Goal: Task Accomplishment & Management: Manage account settings

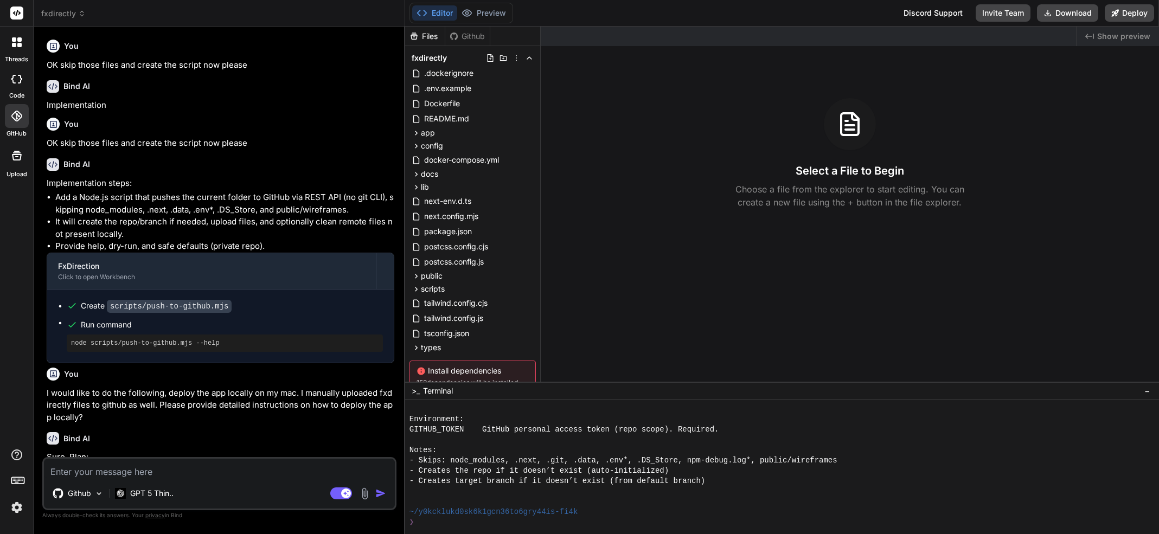
scroll to position [361, 0]
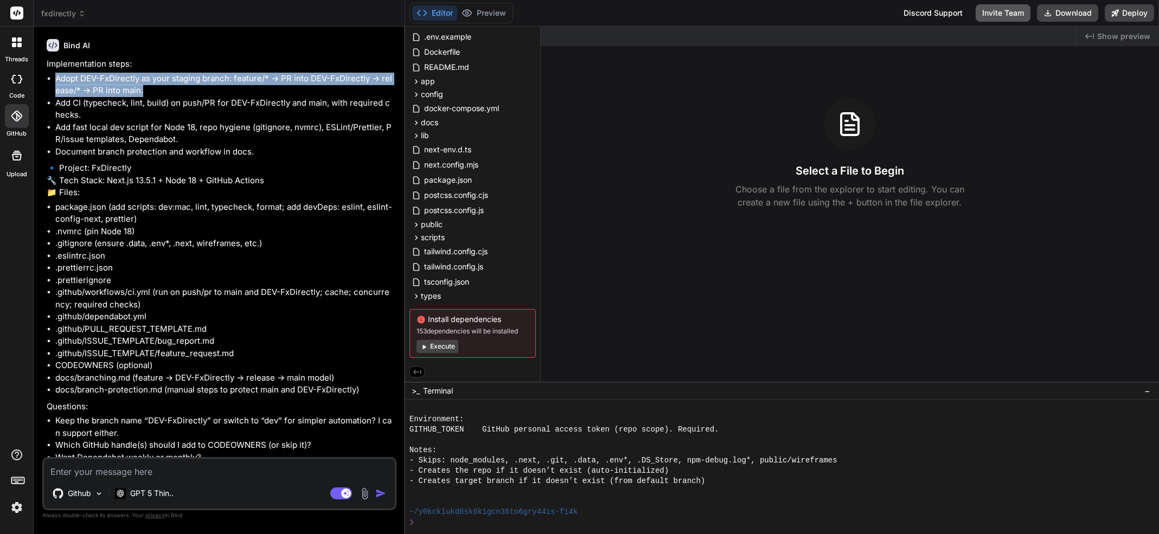
click at [1000, 17] on button "Invite Team" at bounding box center [1003, 12] width 55 height 17
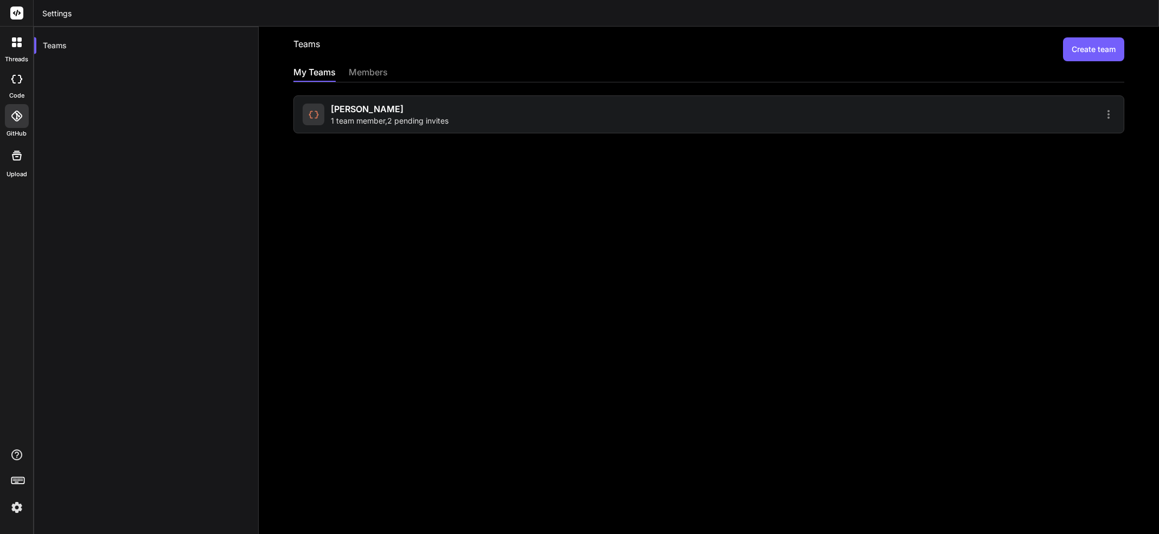
click at [864, 116] on div at bounding box center [913, 114] width 403 height 13
click at [1102, 115] on icon at bounding box center [1108, 114] width 13 height 13
click at [1019, 121] on span "Settings" at bounding box center [1033, 120] width 29 height 11
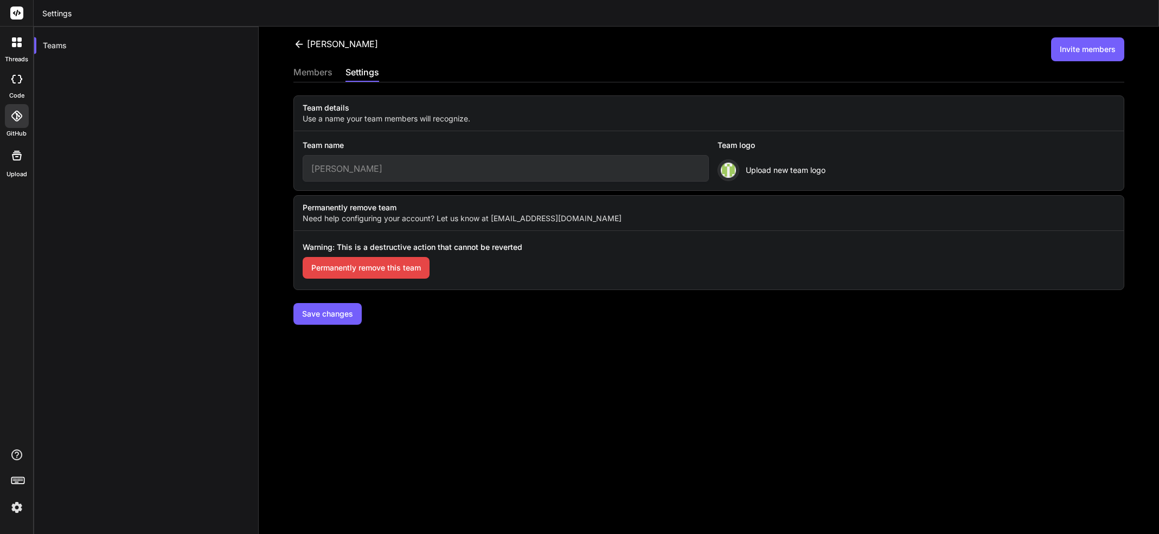
click at [312, 71] on div "members" at bounding box center [312, 73] width 39 height 15
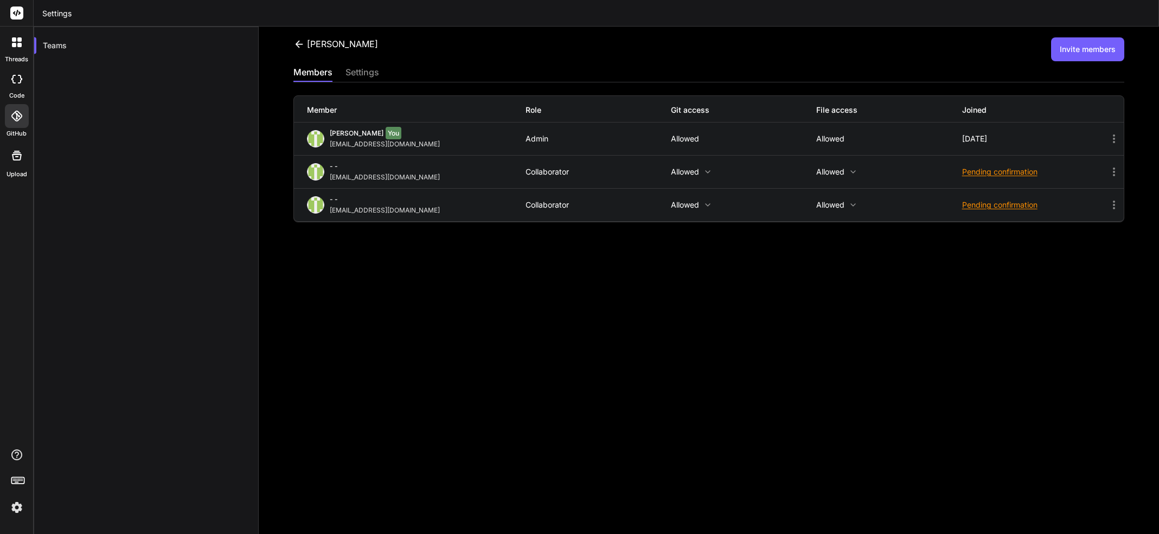
click at [1113, 205] on icon at bounding box center [1114, 205] width 2 height 9
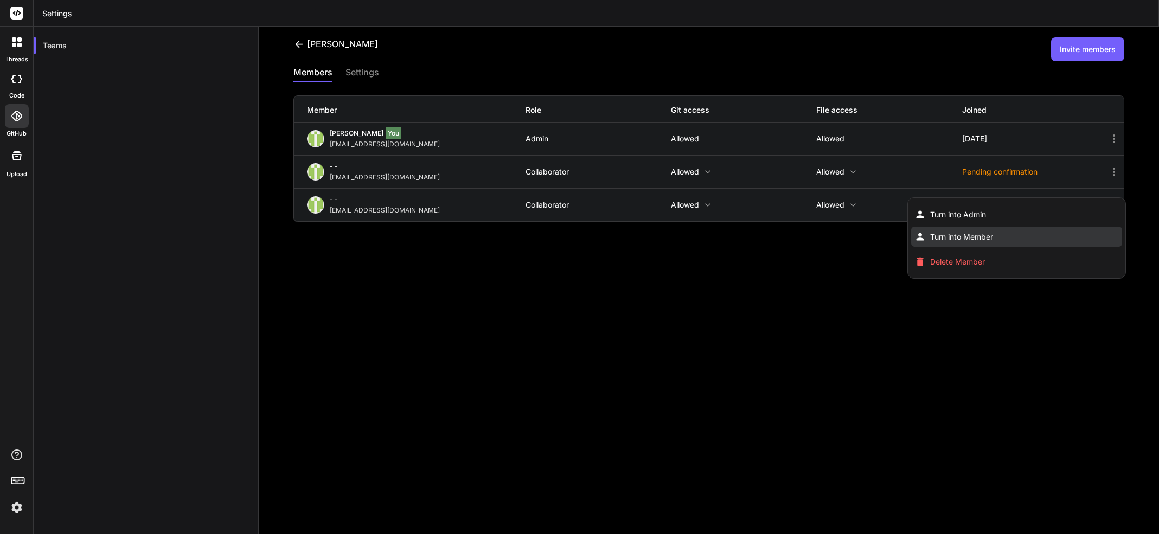
click at [979, 233] on span "Turn into Member" at bounding box center [961, 237] width 63 height 11
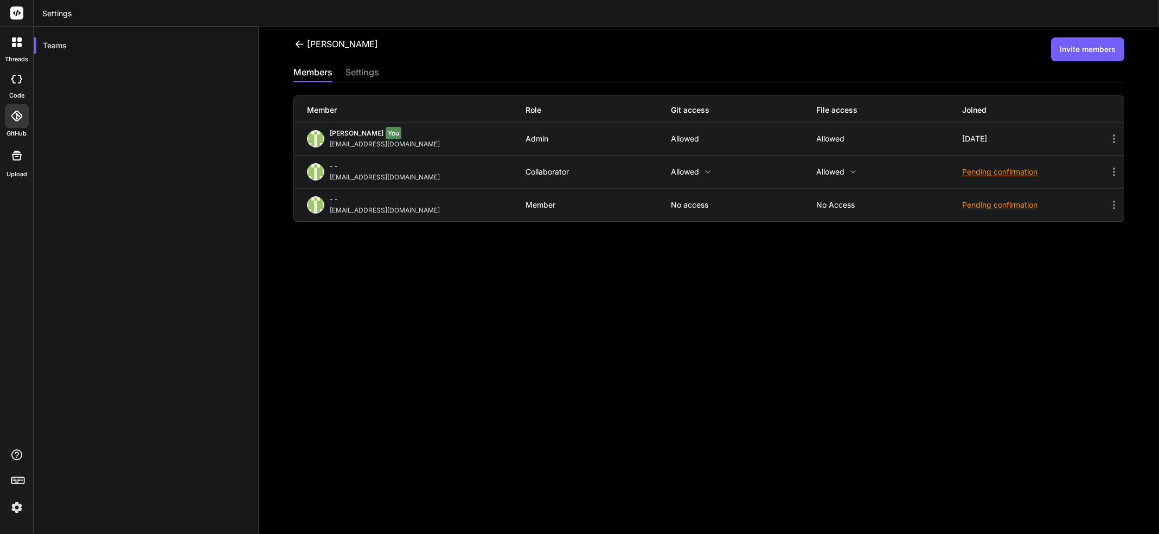
click at [1113, 168] on icon at bounding box center [1114, 172] width 2 height 9
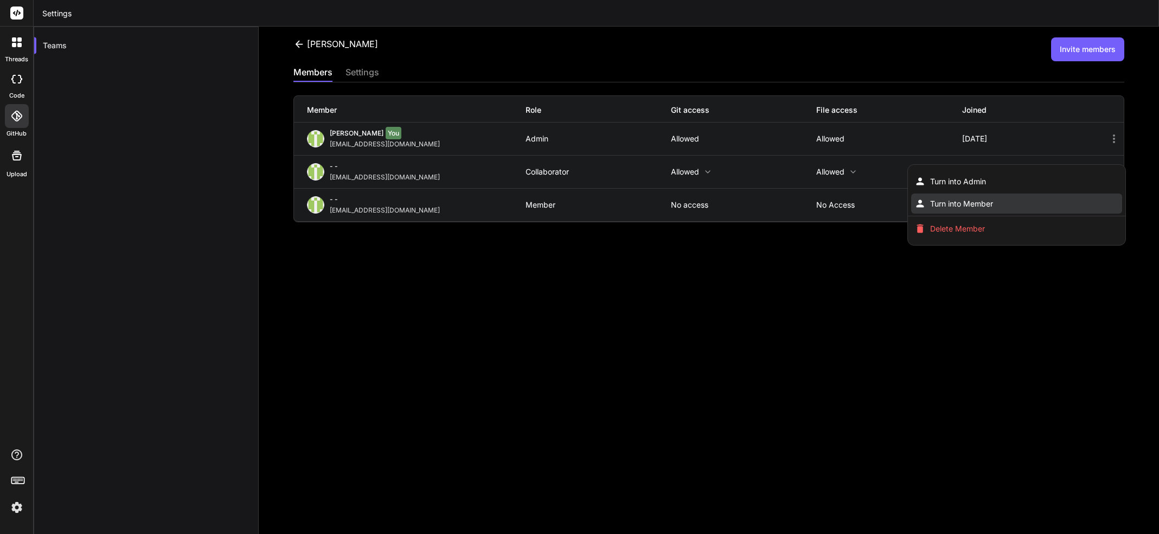
click at [976, 201] on span "Turn into Member" at bounding box center [961, 204] width 63 height 11
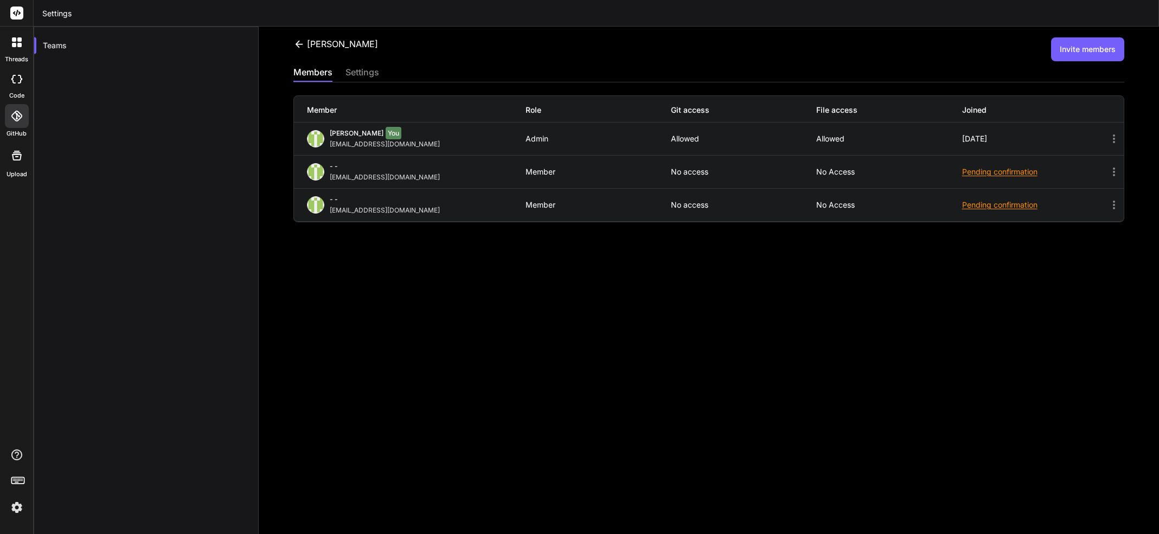
click at [1109, 168] on icon at bounding box center [1114, 171] width 13 height 13
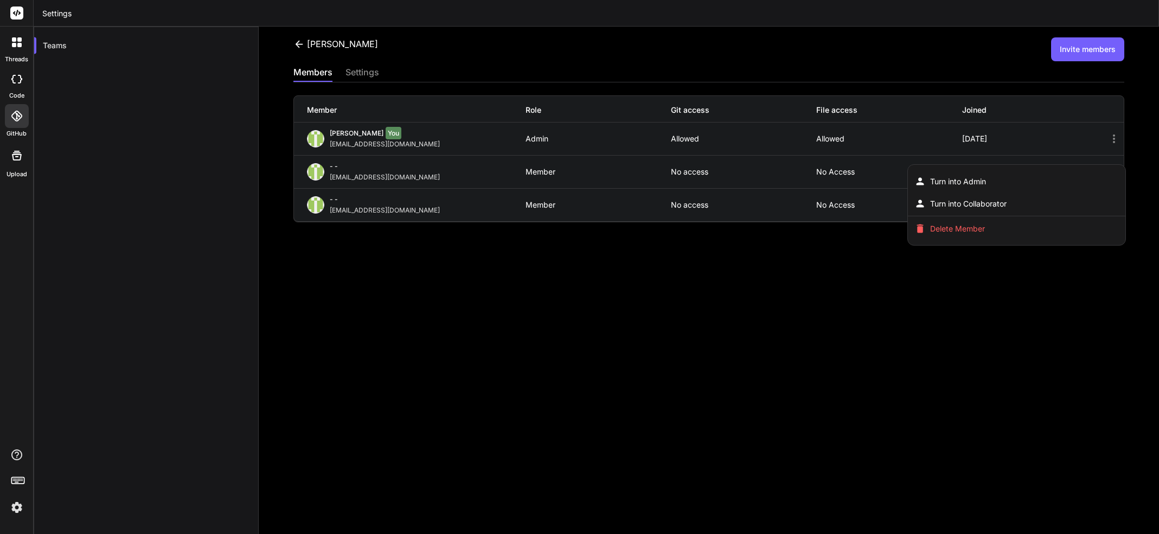
click at [405, 180] on div at bounding box center [579, 267] width 1159 height 534
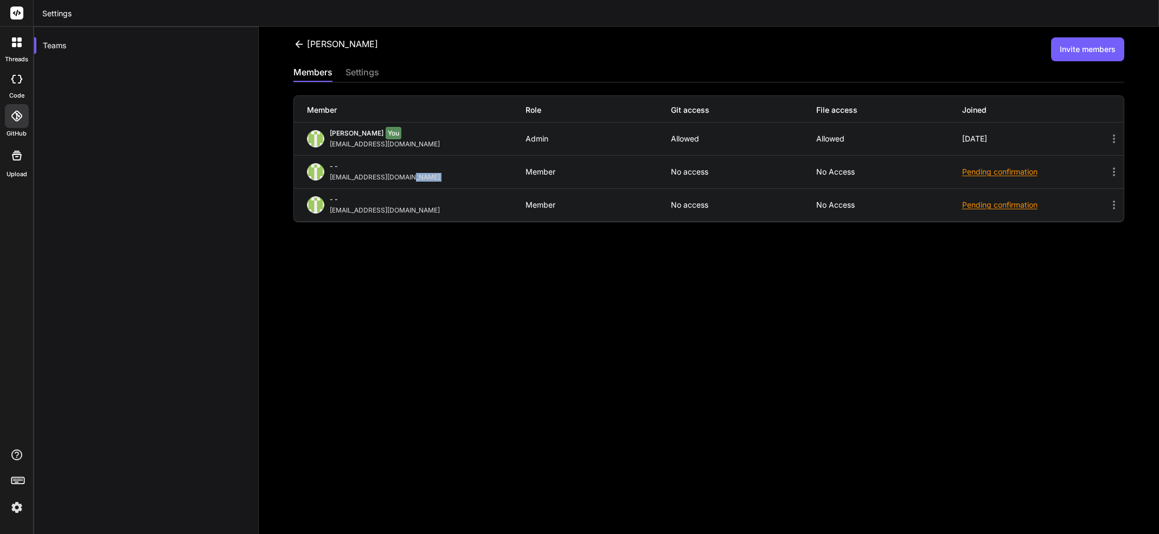
click at [405, 180] on div "[EMAIL_ADDRESS][DOMAIN_NAME]" at bounding box center [387, 177] width 114 height 9
click at [403, 180] on div "[EMAIL_ADDRESS][DOMAIN_NAME]" at bounding box center [387, 177] width 114 height 9
click at [629, 171] on div "Member" at bounding box center [598, 172] width 145 height 9
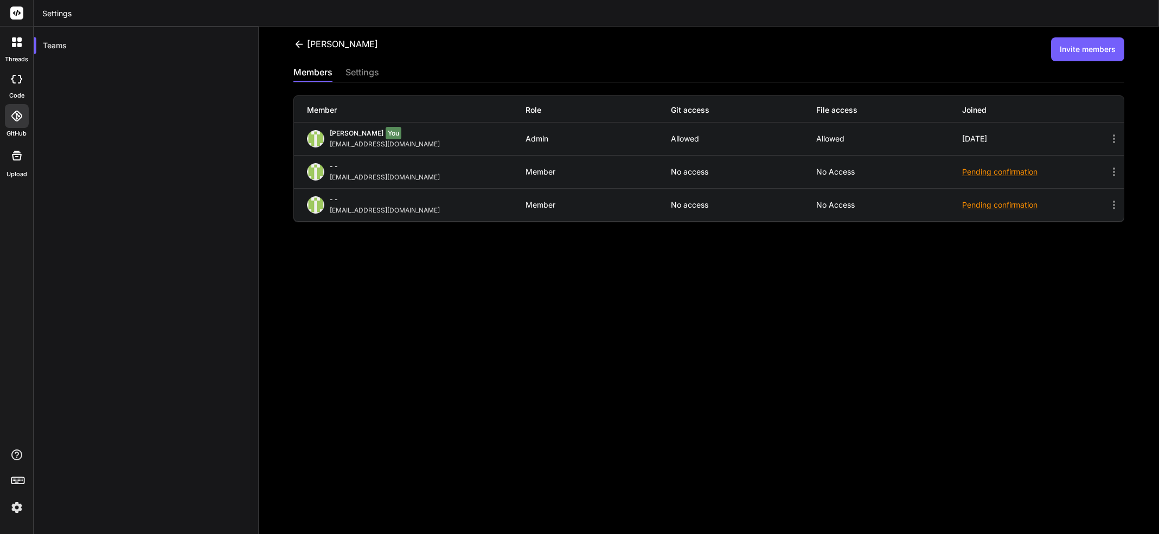
click at [364, 67] on div "settings" at bounding box center [363, 73] width 34 height 15
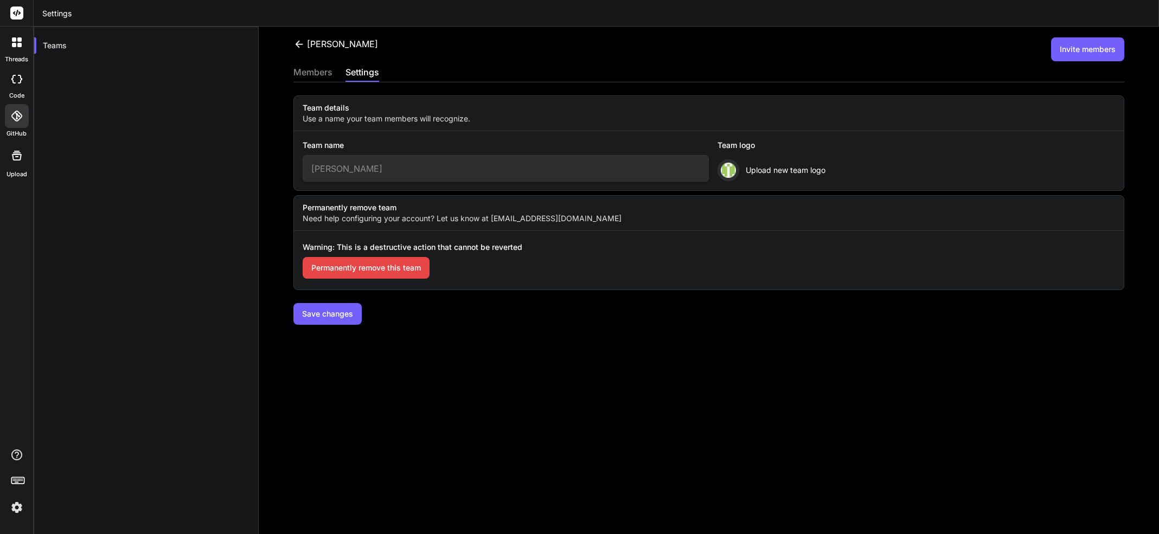
click at [333, 326] on div "[PERSON_NAME] Invite members members settings Team details Use a name your team…" at bounding box center [709, 281] width 900 height 508
